Goal: Task Accomplishment & Management: Use online tool/utility

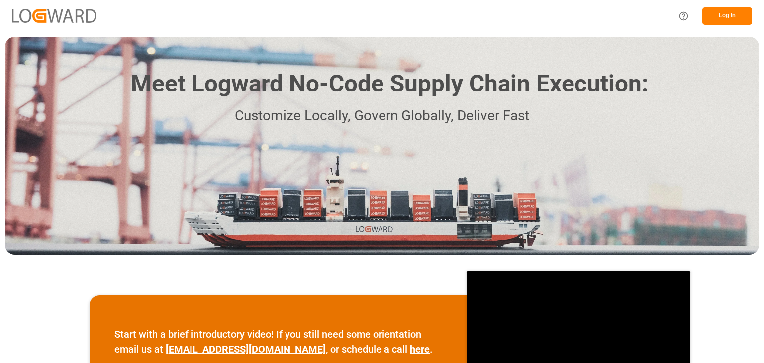
click at [101, 79] on div "Meet Logward No-Code Supply Chain Execution: Customize Locally, Govern Globally…" at bounding box center [382, 146] width 754 height 218
click at [735, 13] on button "Log In" at bounding box center [727, 15] width 50 height 17
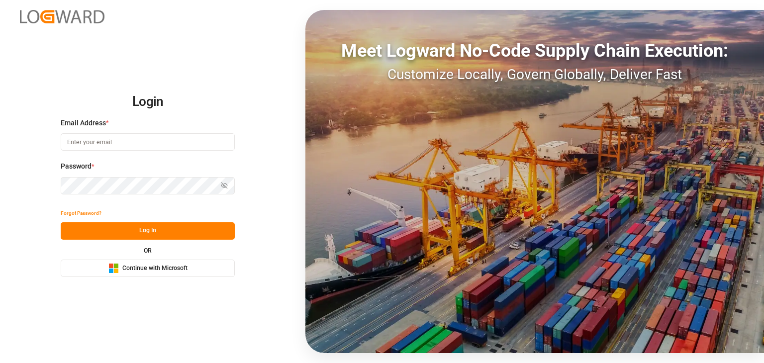
click at [156, 268] on span "Continue with Microsoft" at bounding box center [154, 268] width 65 height 9
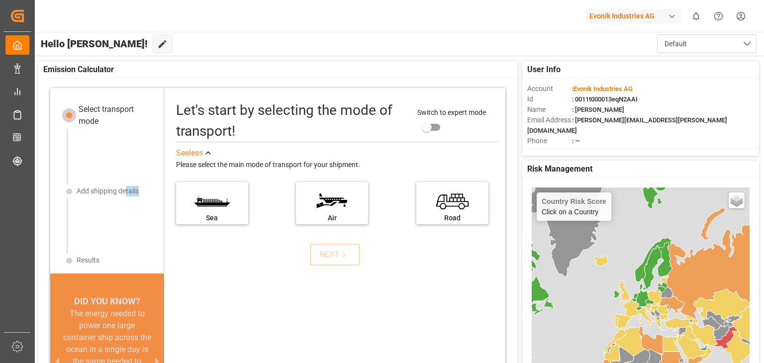
drag, startPoint x: 127, startPoint y: 191, endPoint x: 131, endPoint y: 208, distance: 16.8
click at [131, 208] on div "Select transport mode Add shipping details Results" at bounding box center [107, 184] width 96 height 162
click at [102, 191] on div "Add shipping details" at bounding box center [108, 191] width 62 height 10
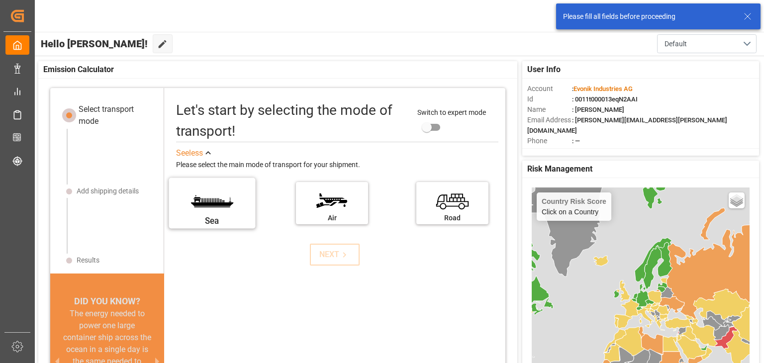
click at [191, 210] on label "Sea" at bounding box center [212, 200] width 75 height 42
click at [0, 0] on input "Sea" at bounding box center [0, 0] width 0 height 0
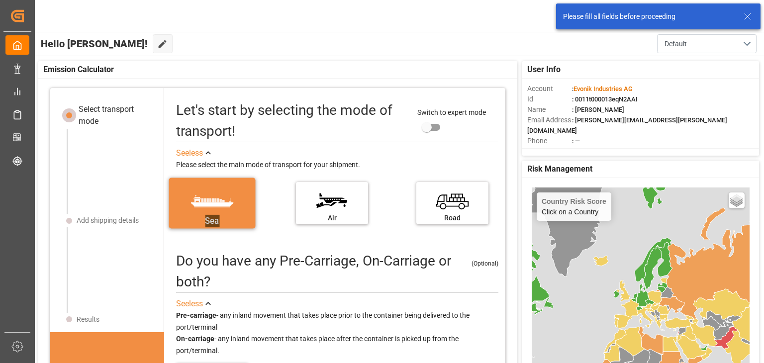
click at [191, 209] on label "Sea" at bounding box center [212, 200] width 75 height 42
click at [0, 0] on input "Sea" at bounding box center [0, 0] width 0 height 0
click at [217, 215] on div "Sea" at bounding box center [212, 221] width 75 height 12
click at [0, 0] on input "Sea" at bounding box center [0, 0] width 0 height 0
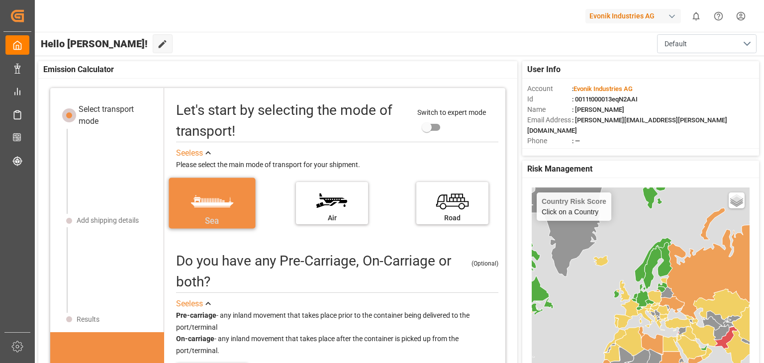
click at [217, 215] on div "Sea" at bounding box center [212, 221] width 75 height 12
click at [0, 0] on input "Sea" at bounding box center [0, 0] width 0 height 0
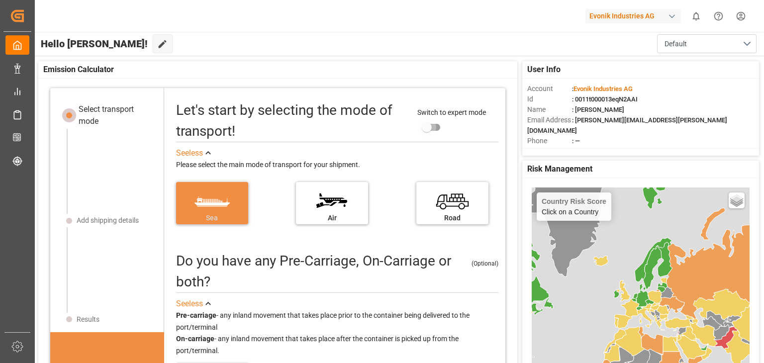
click at [424, 126] on input "primary checkbox" at bounding box center [426, 127] width 57 height 19
checkbox input "true"
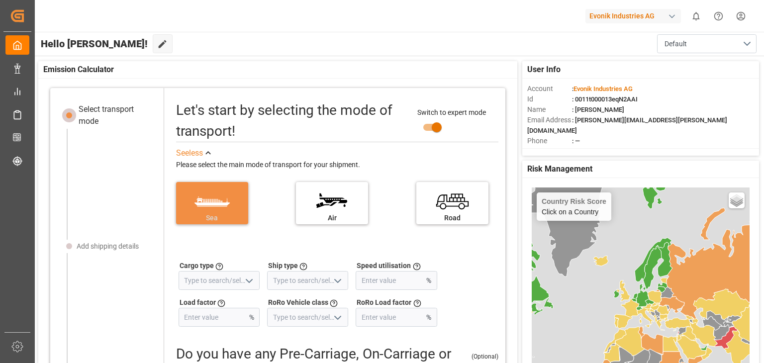
scroll to position [10, 0]
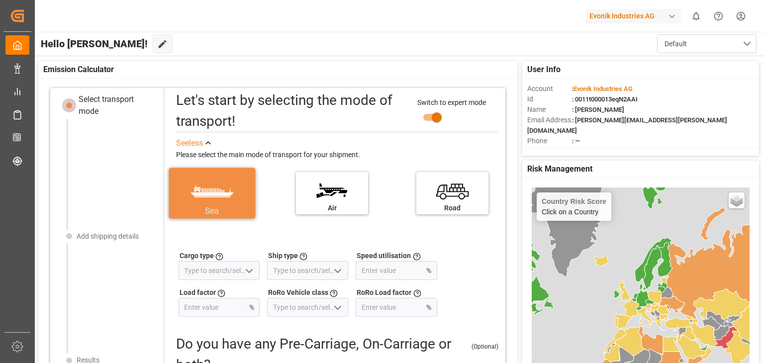
click at [193, 191] on label "Sea" at bounding box center [212, 190] width 75 height 42
click at [0, 0] on input "Sea" at bounding box center [0, 0] width 0 height 0
click at [193, 191] on label "Sea" at bounding box center [212, 190] width 75 height 42
click at [0, 0] on input "Sea" at bounding box center [0, 0] width 0 height 0
click at [213, 205] on div "Sea" at bounding box center [212, 211] width 75 height 12
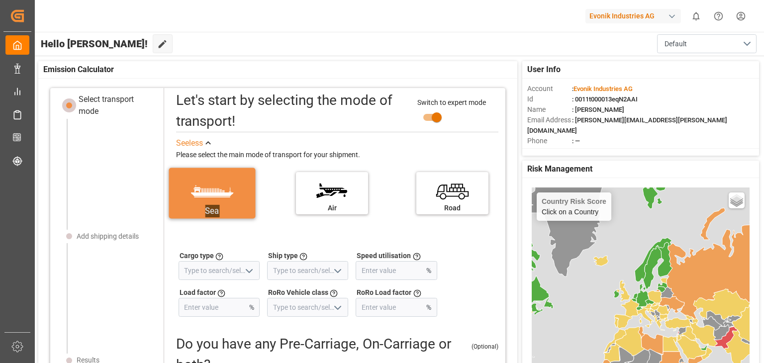
click at [0, 0] on input "Sea" at bounding box center [0, 0] width 0 height 0
click at [213, 205] on div "Sea" at bounding box center [212, 211] width 75 height 12
click at [0, 0] on input "Sea" at bounding box center [0, 0] width 0 height 0
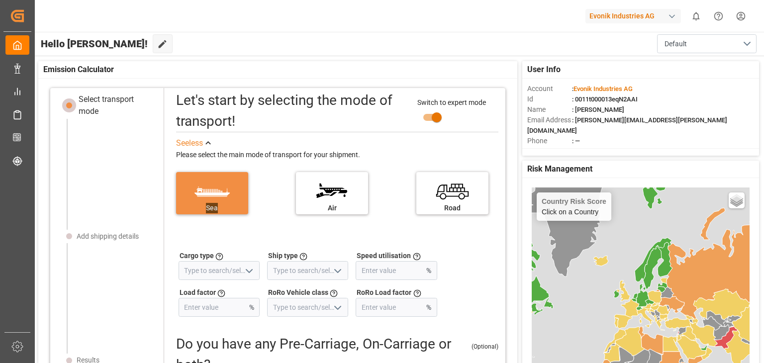
click at [247, 268] on icon "open menu" at bounding box center [249, 271] width 12 height 12
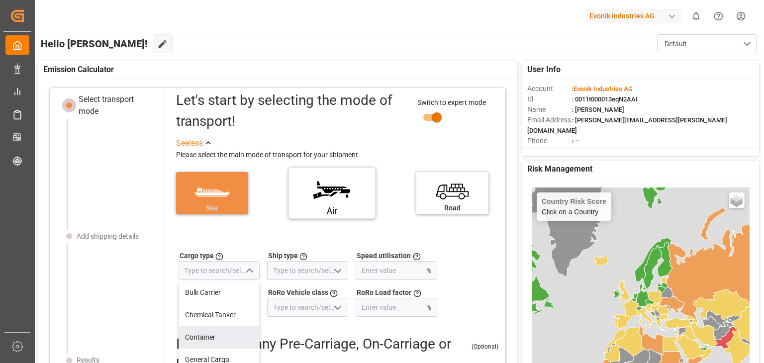
click at [343, 198] on label "Air" at bounding box center [332, 190] width 75 height 42
click at [0, 0] on input "Air" at bounding box center [0, 0] width 0 height 0
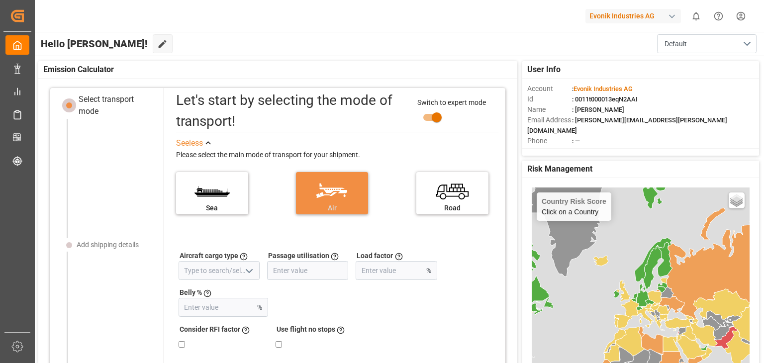
click at [246, 269] on polyline "open menu" at bounding box center [249, 270] width 6 height 3
click at [216, 295] on div "Freighter" at bounding box center [219, 292] width 80 height 22
type input "Freighter"
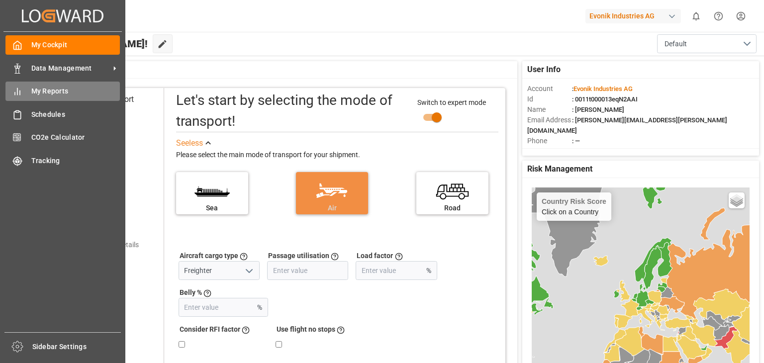
click at [50, 94] on span "My Reports" at bounding box center [75, 91] width 89 height 10
